Goal: Find contact information: Find contact information

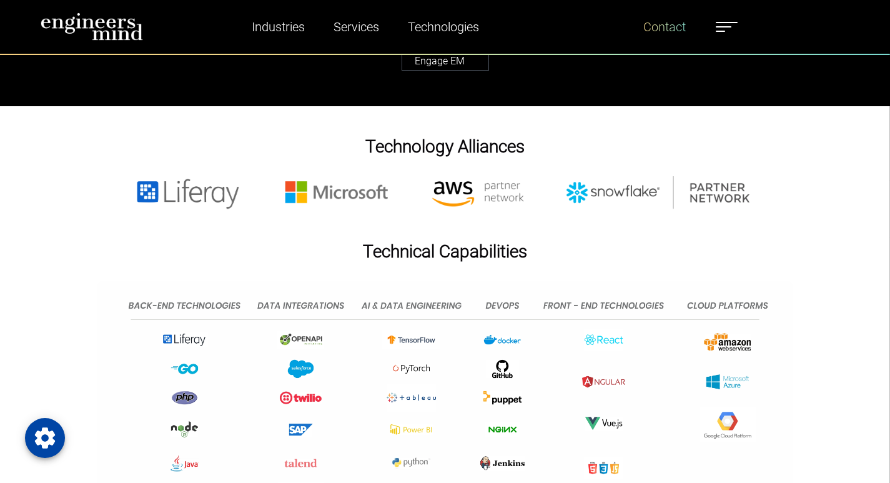
click at [666, 21] on link "Contact" at bounding box center [664, 26] width 52 height 29
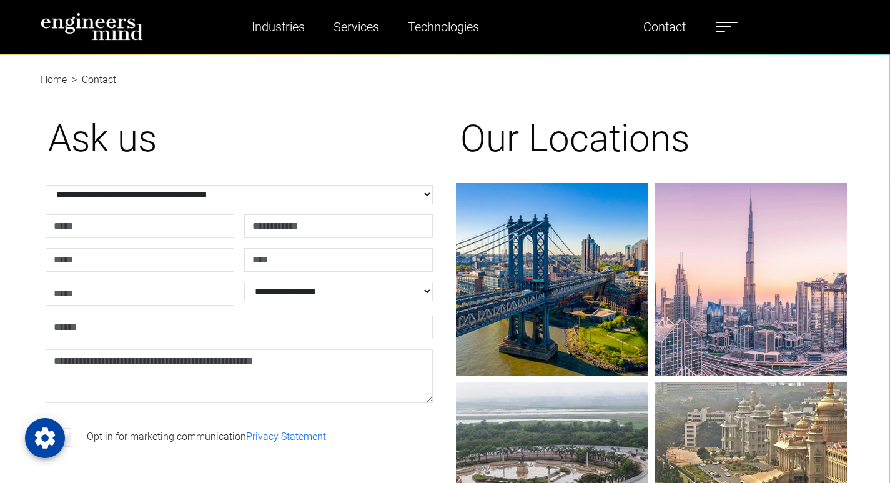
scroll to position [521, 0]
